Goal: Feedback & Contribution: Leave review/rating

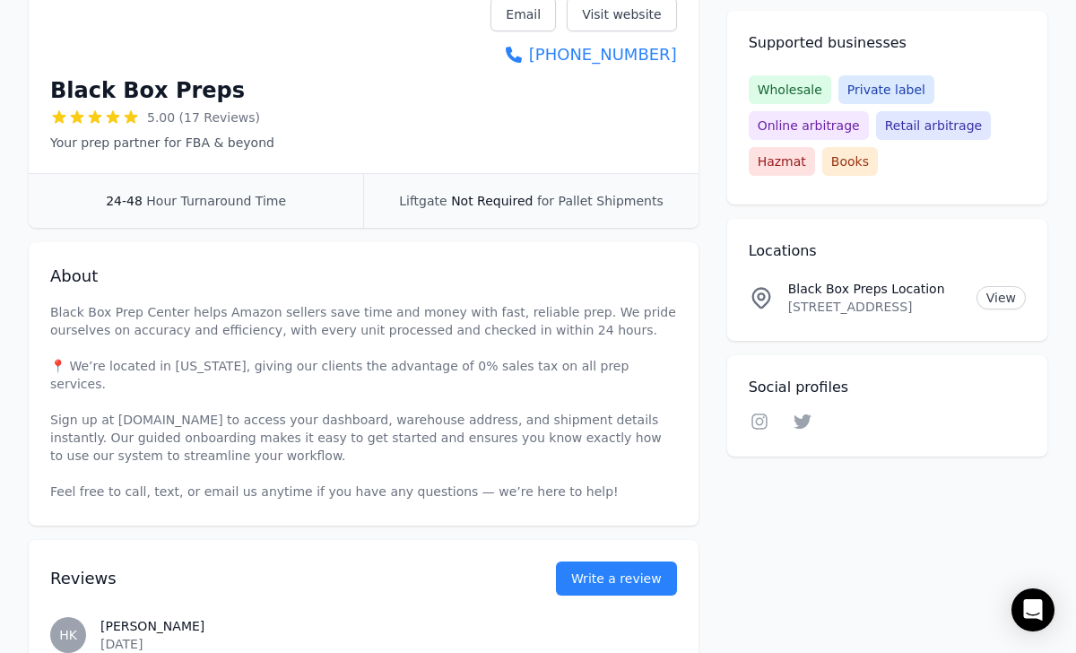
scroll to position [320, 0]
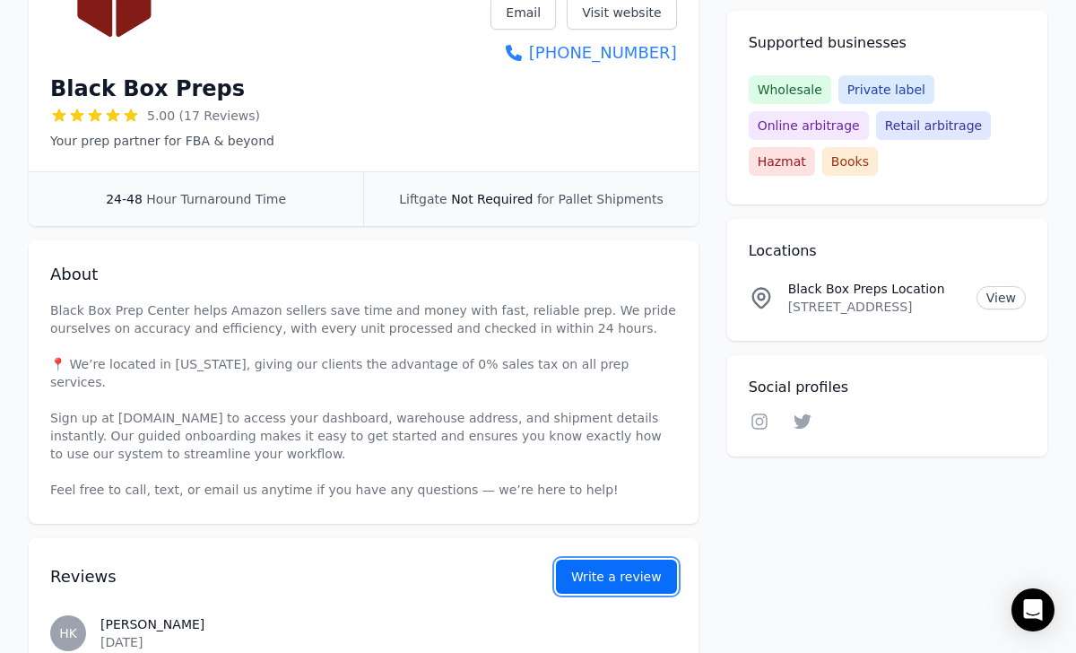
click at [636, 564] on link "Write a review" at bounding box center [616, 576] width 121 height 34
click at [629, 559] on link "Write a review" at bounding box center [616, 576] width 121 height 34
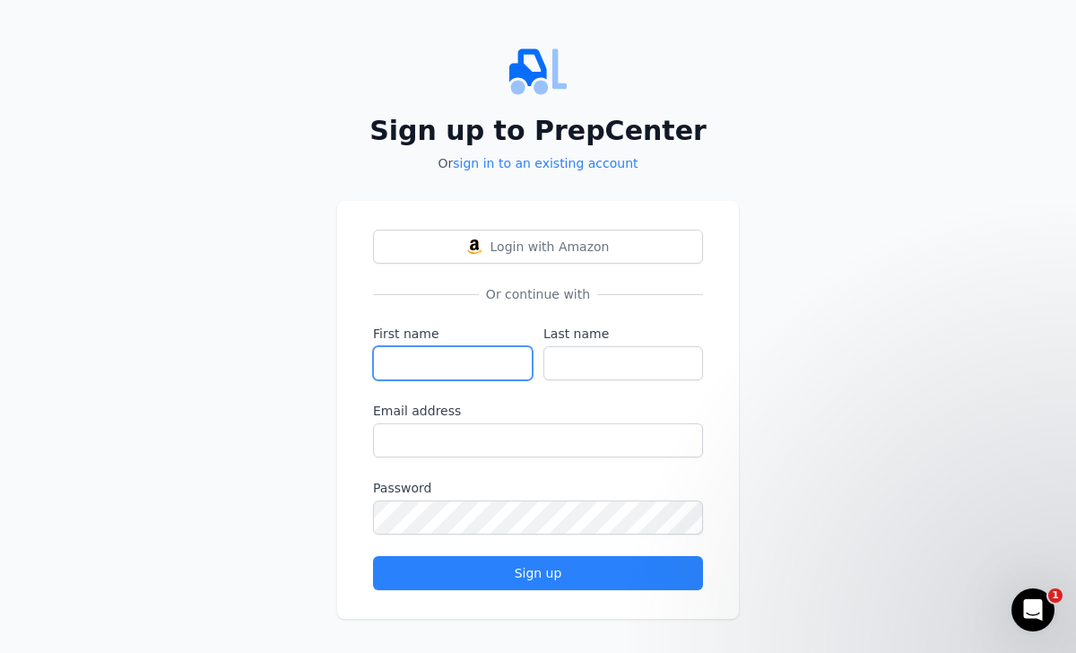
click at [458, 349] on input "First name" at bounding box center [453, 363] width 160 height 34
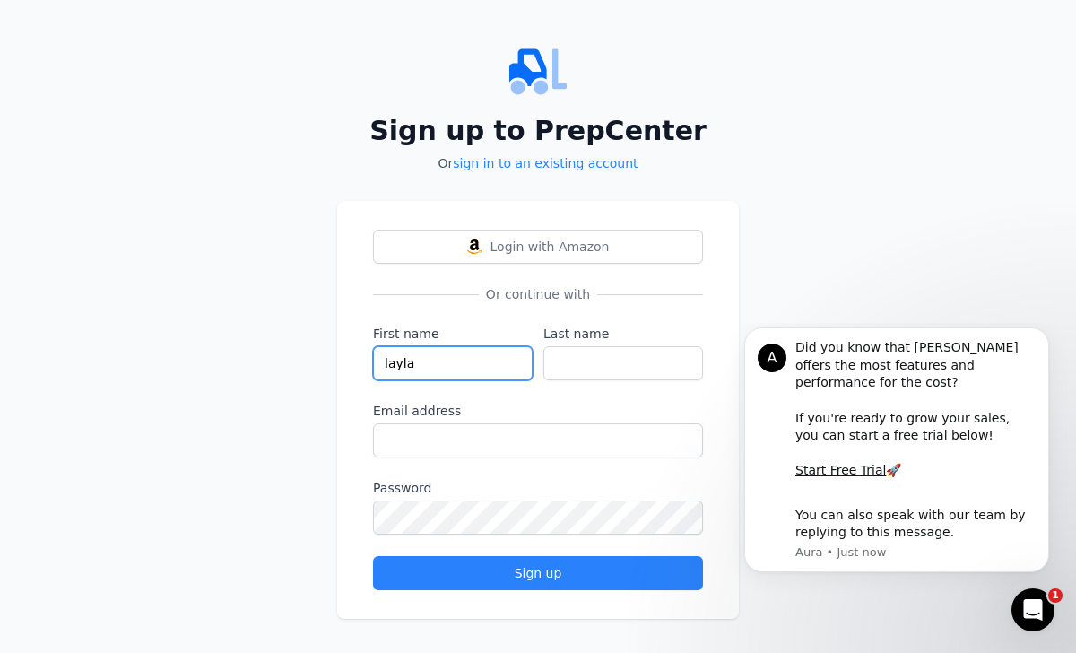
type input "layla"
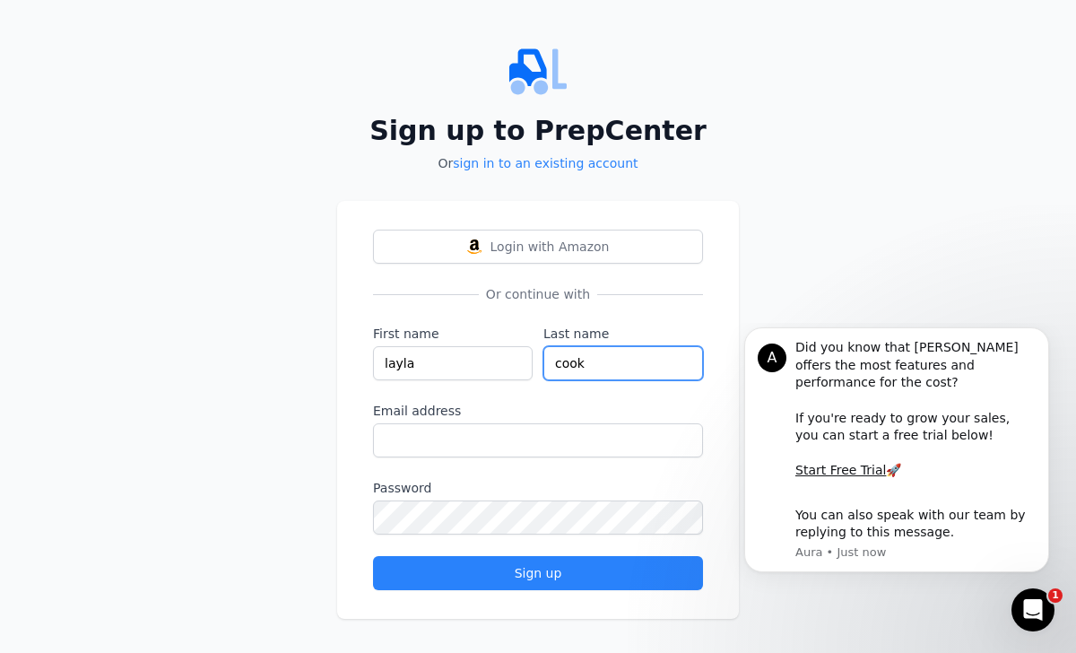
type input "cook"
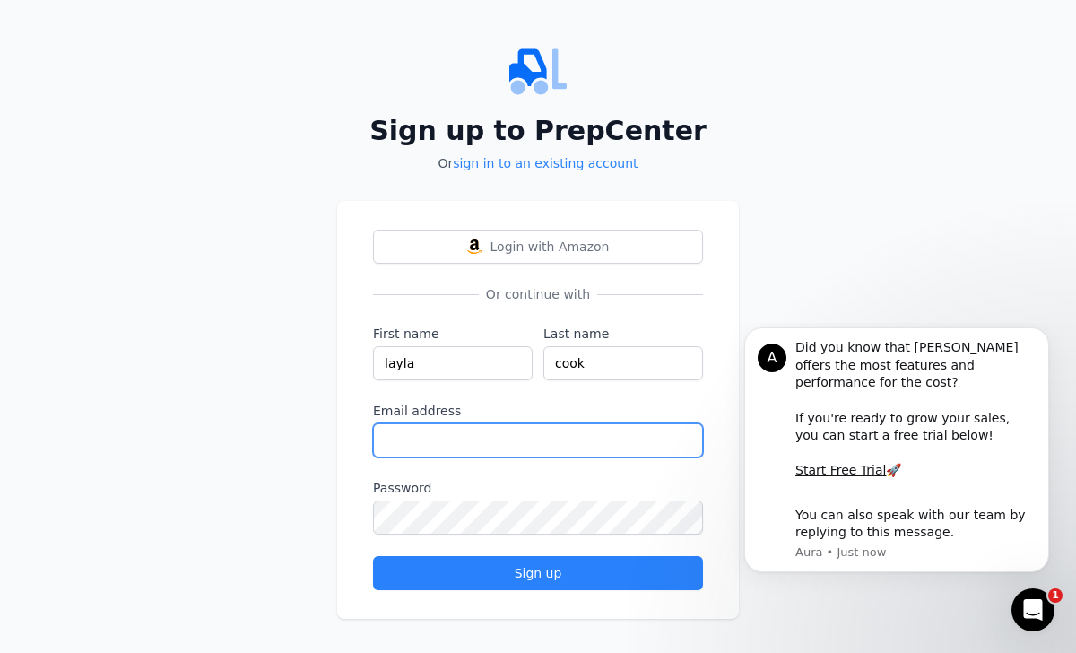
paste input "[EMAIL_ADDRESS][DOMAIN_NAME]"
type input "[EMAIL_ADDRESS][DOMAIN_NAME]"
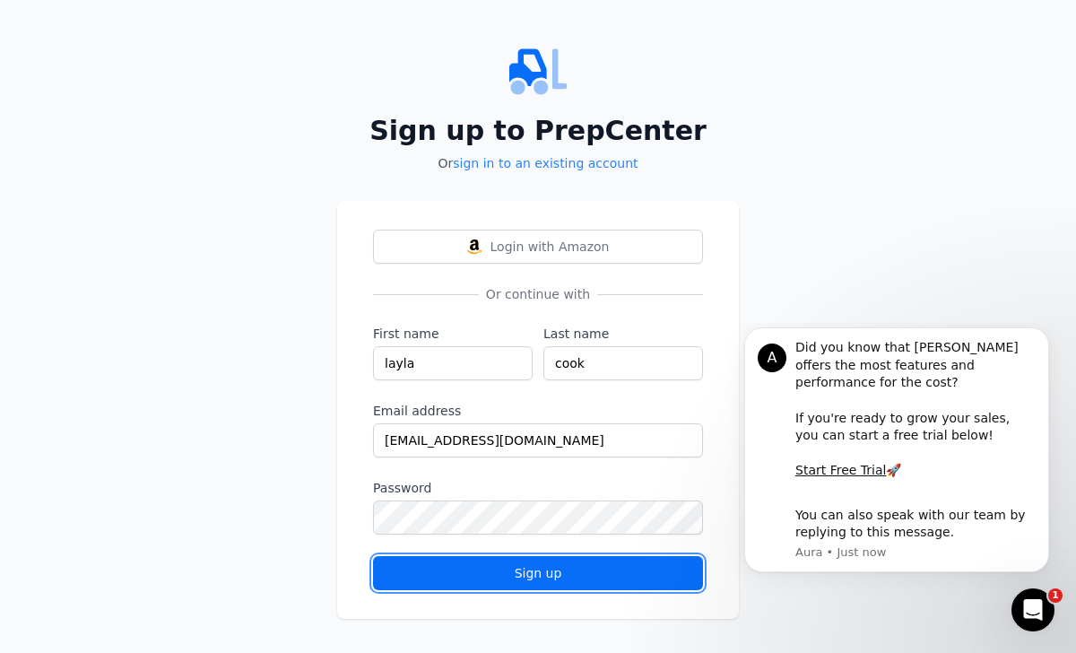
click at [517, 571] on div "Sign up" at bounding box center [537, 573] width 299 height 18
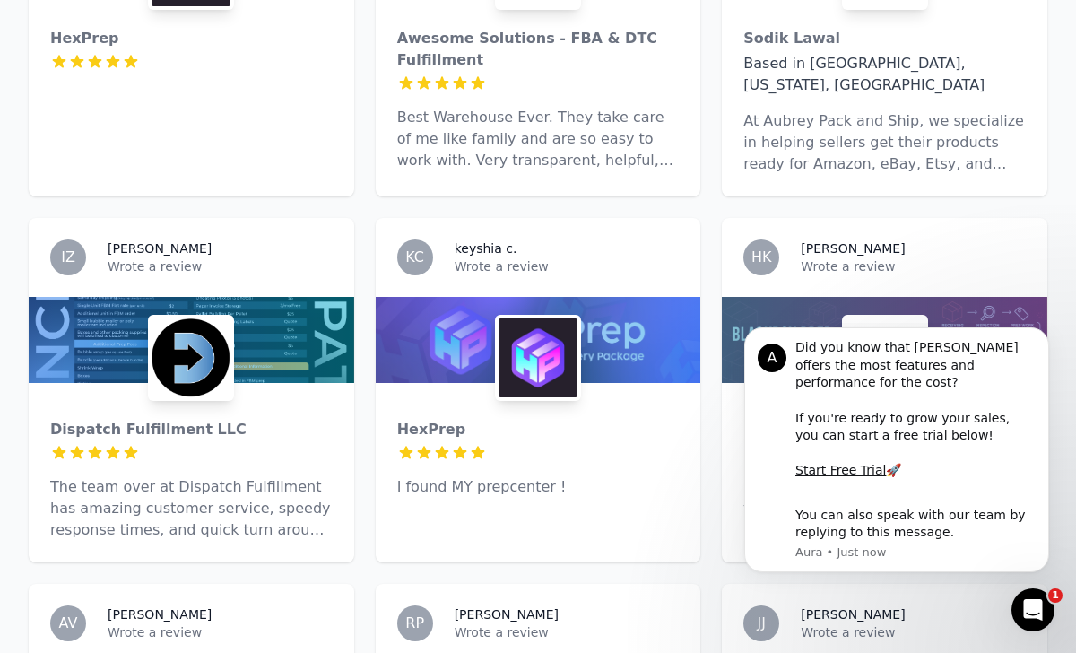
scroll to position [1326, 0]
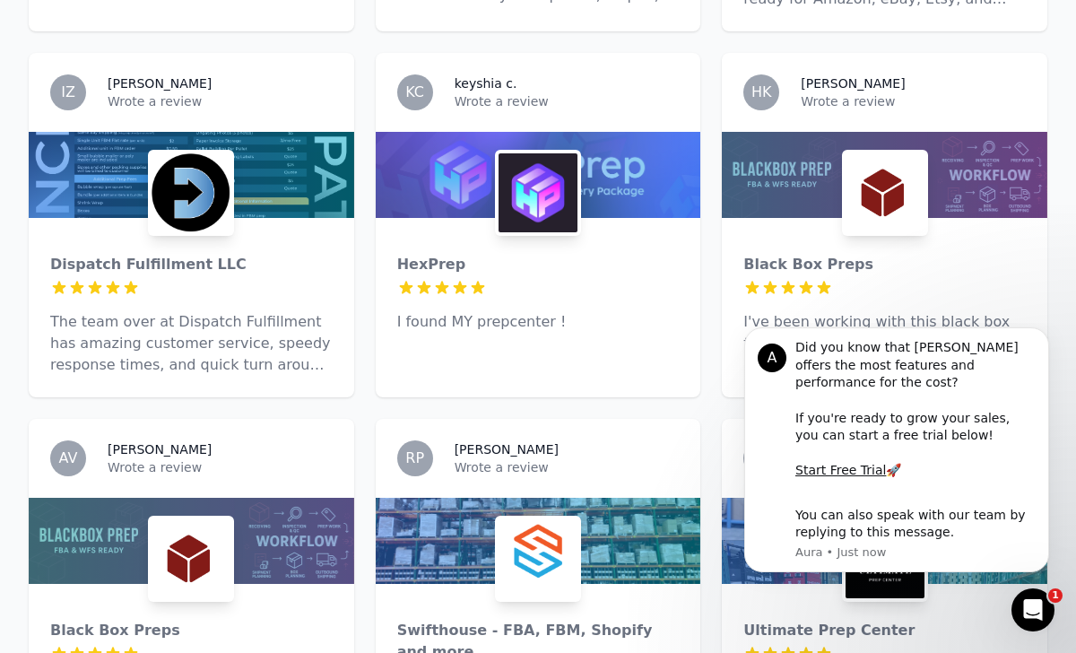
click at [828, 172] on div at bounding box center [884, 175] width 325 height 86
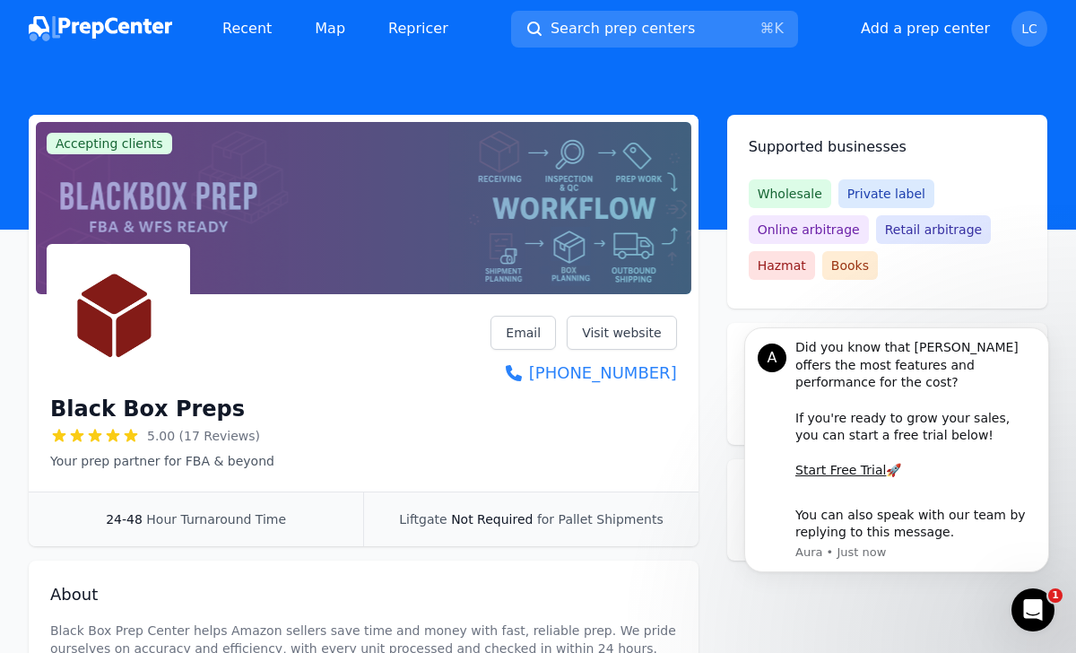
scroll to position [268, 0]
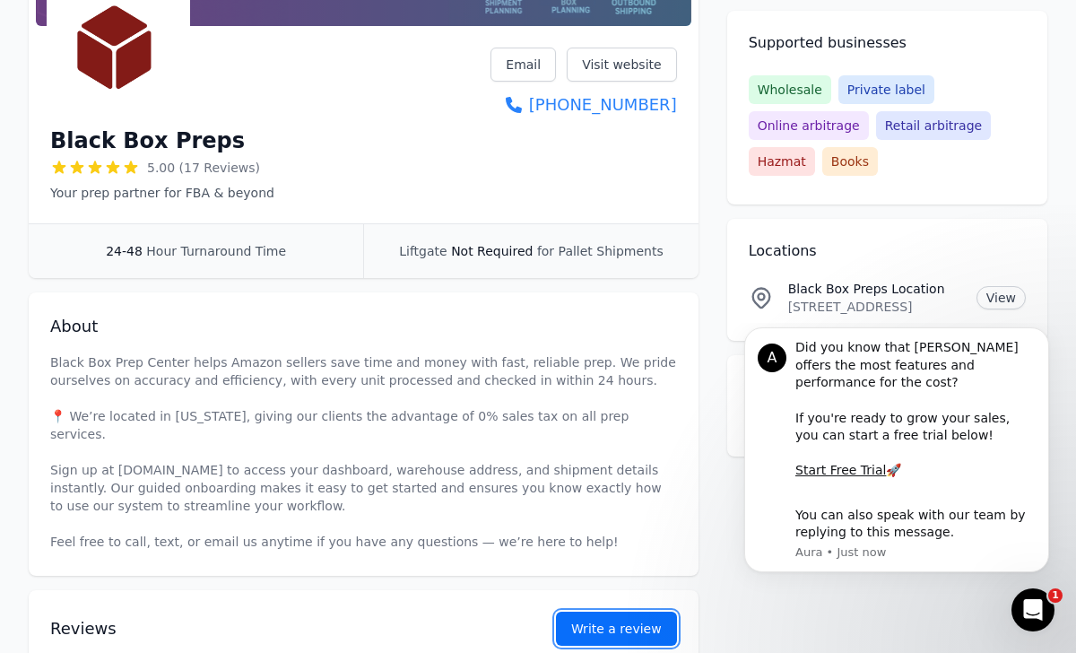
click at [609, 611] on button "Write a review" at bounding box center [616, 628] width 121 height 34
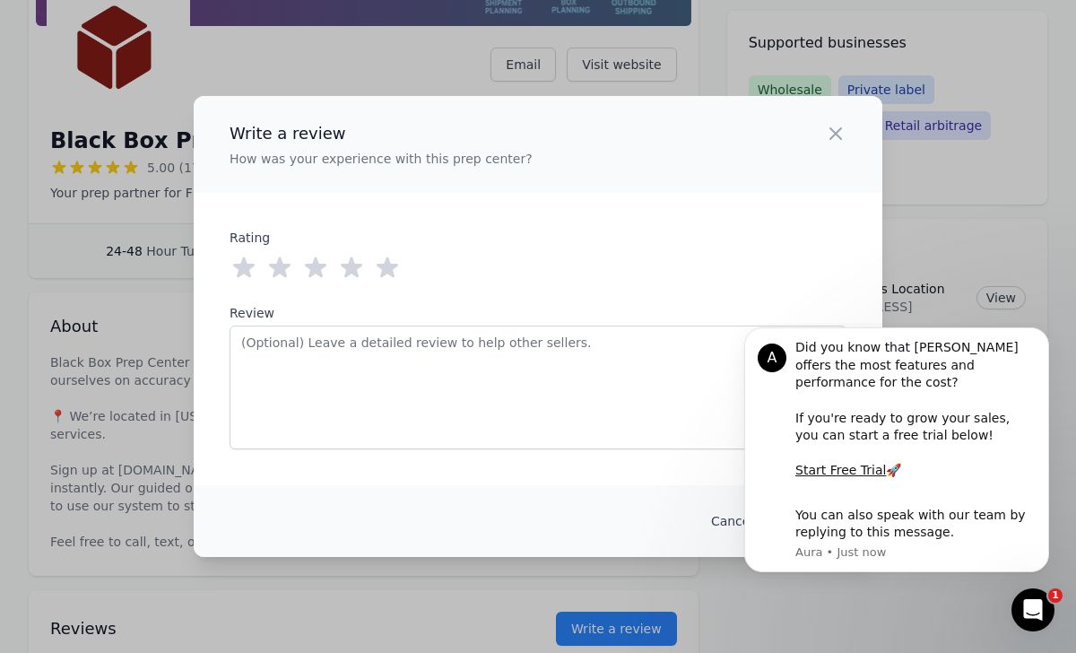
click at [395, 270] on icon at bounding box center [387, 268] width 29 height 29
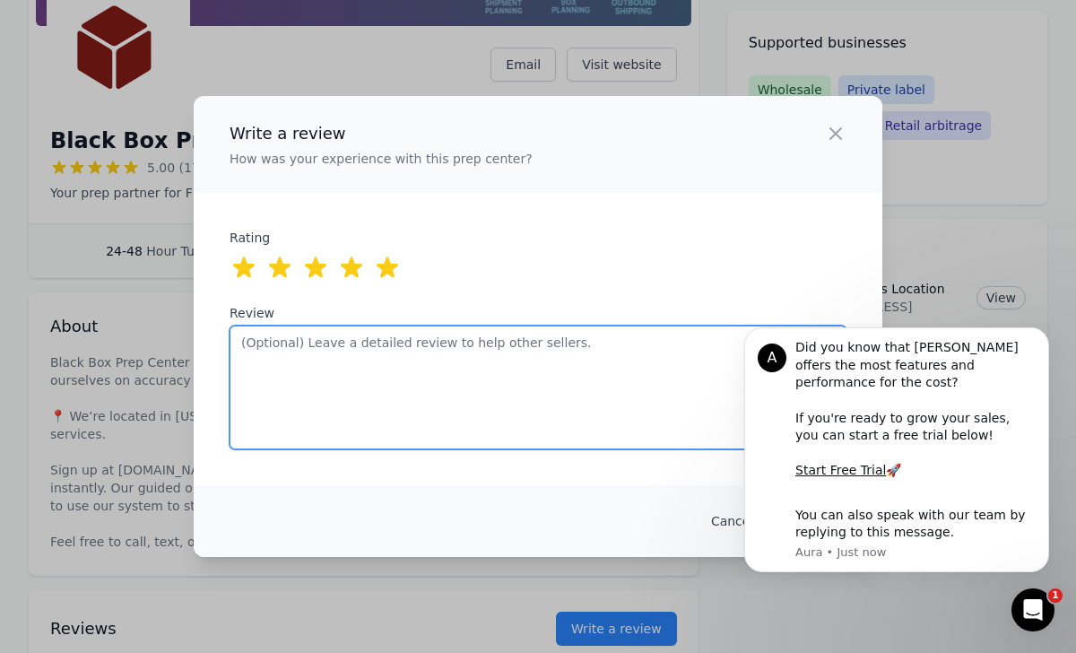
click at [404, 369] on textarea "Review" at bounding box center [538, 387] width 617 height 124
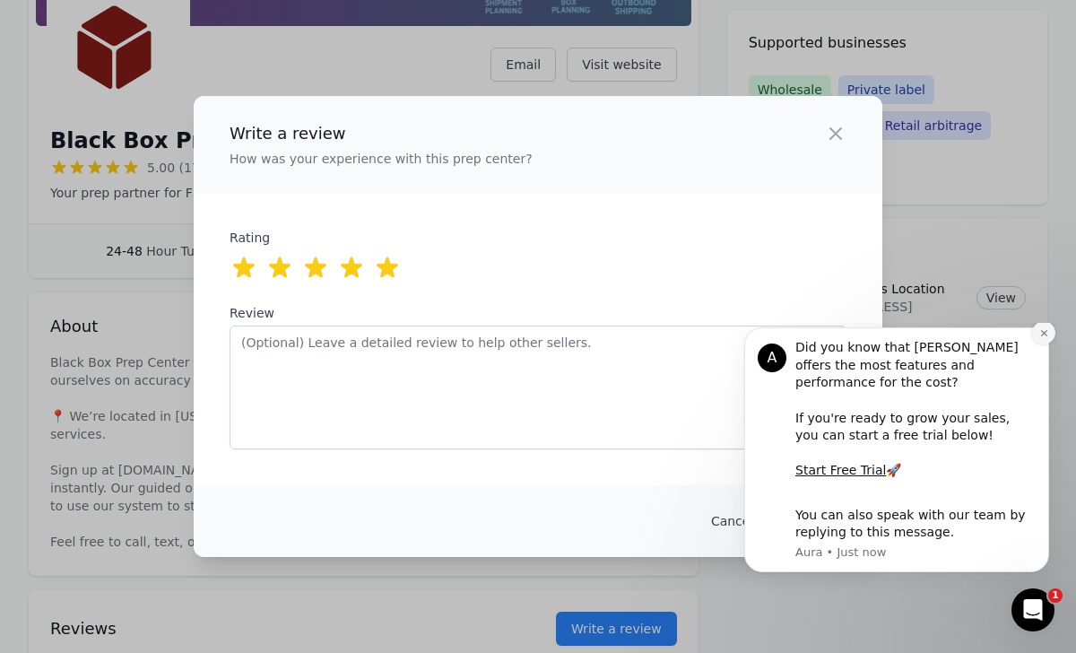
click at [1044, 338] on icon "Dismiss notification" at bounding box center [1044, 333] width 10 height 10
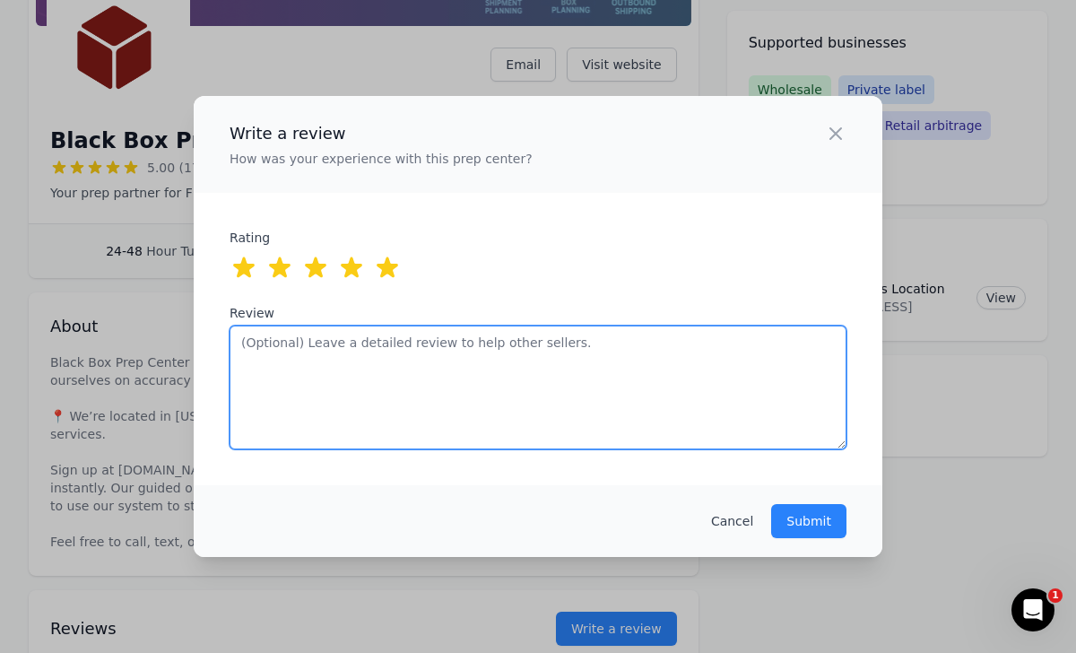
click at [403, 358] on textarea "Review" at bounding box center [538, 387] width 617 height 124
paste textarea "Black Box Preps has been great to work with — they handle around 5,000 units a …"
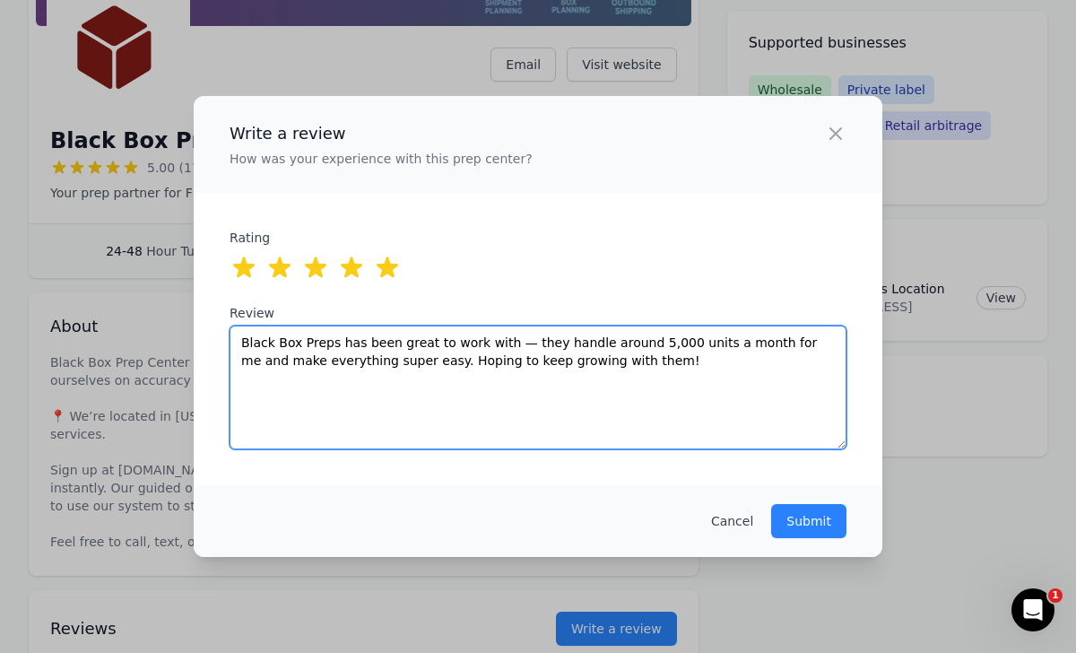
drag, startPoint x: 334, startPoint y: 340, endPoint x: 238, endPoint y: 342, distance: 96.0
click at [238, 342] on textarea "Black Box Preps has been great to work with — they handle around 5,000 units a …" at bounding box center [538, 387] width 617 height 124
click at [507, 341] on textarea "Best prep center i've worked with so far and has been great to work with — they…" at bounding box center [538, 387] width 617 height 124
drag, startPoint x: 525, startPoint y: 340, endPoint x: 480, endPoint y: 340, distance: 44.8
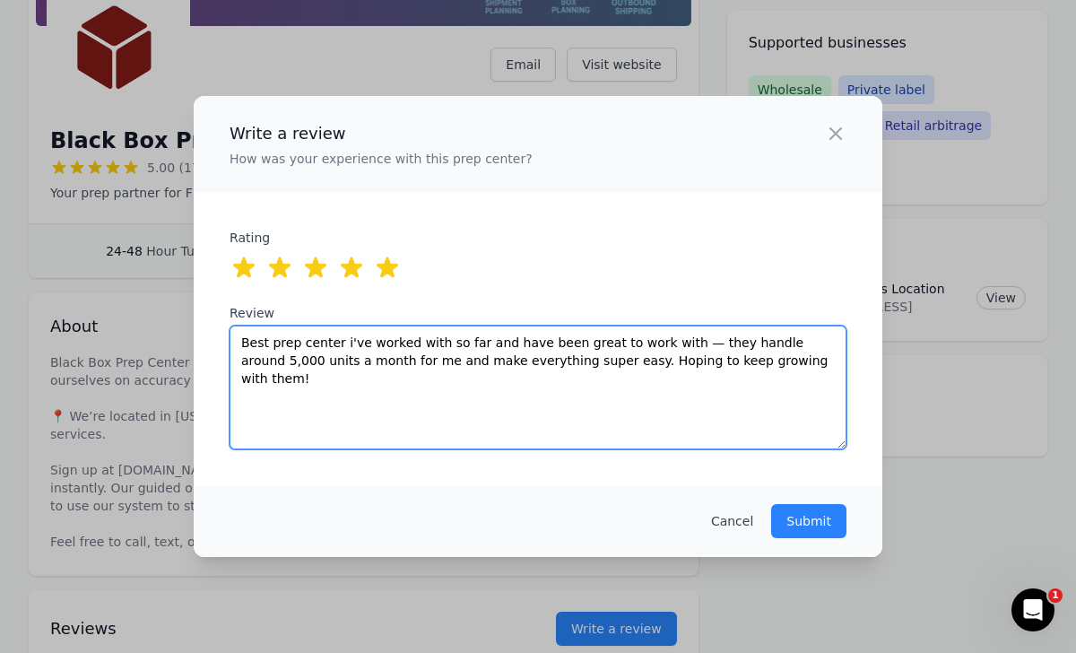
click at [480, 340] on textarea "Best prep center i've worked with so far and have been great to work with — the…" at bounding box center [538, 387] width 617 height 124
click at [688, 340] on textarea "Best prep center i've worked with so far 10/10 have been great to work with — t…" at bounding box center [538, 387] width 617 height 124
click at [694, 344] on textarea "Best prep center i've worked with so far 10/10 have been great to work with! th…" at bounding box center [538, 387] width 617 height 124
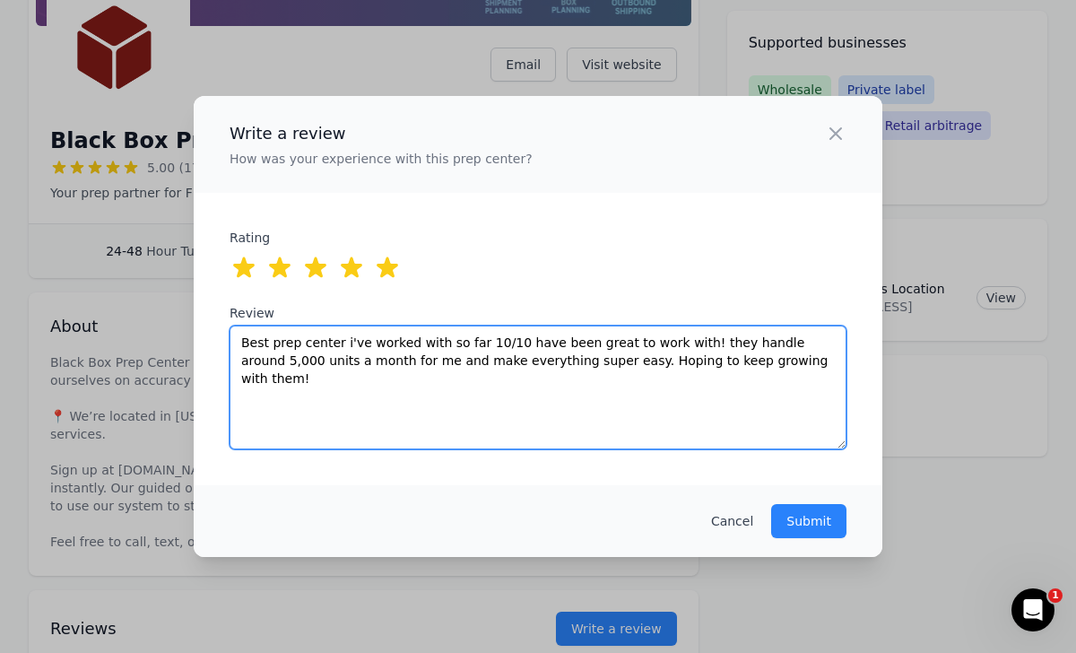
click at [694, 344] on textarea "Best prep center i've worked with so far 10/10 have been great to work with! th…" at bounding box center [538, 387] width 617 height 124
click at [778, 361] on textarea "Best prep center i've worked with so far 10/10 have been great to work with! Th…" at bounding box center [538, 387] width 617 height 124
click at [580, 366] on textarea "Best prep center i've worked with so far 10/10 have been great to work with! Th…" at bounding box center [538, 387] width 617 height 124
click at [768, 362] on textarea "Best prep center i've worked with so far 10/10 have been great to work with! Th…" at bounding box center [538, 387] width 617 height 124
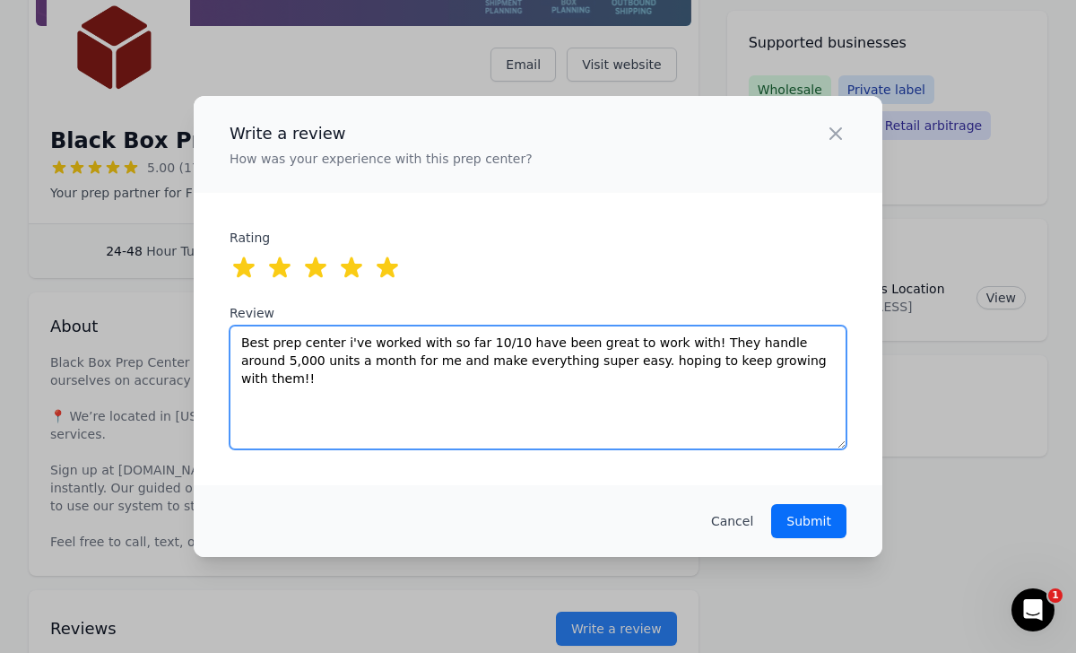
type textarea "Best prep center i've worked with so far 10/10 have been great to work with! Th…"
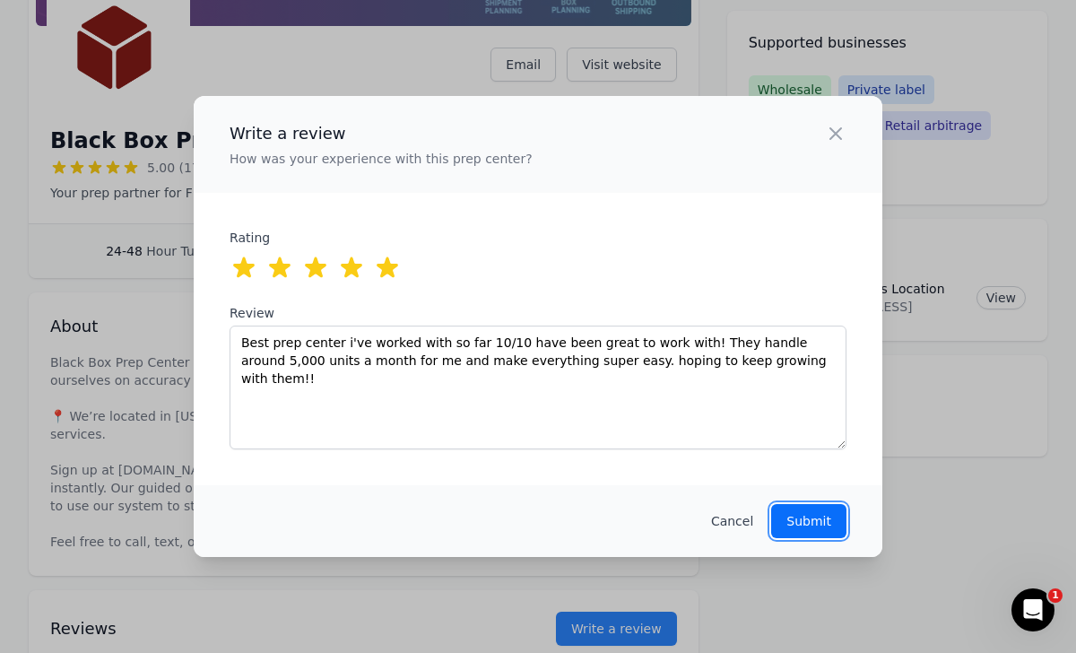
click at [804, 516] on p "Submit" at bounding box center [808, 521] width 45 height 18
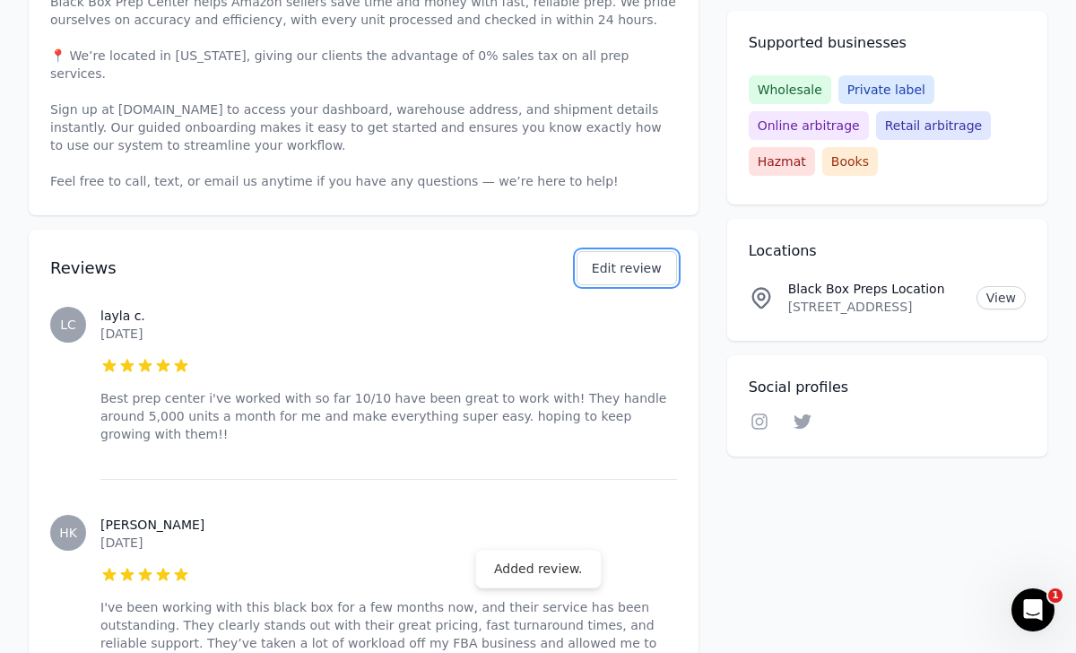
scroll to position [776, 0]
